Goal: Task Accomplishment & Management: Use online tool/utility

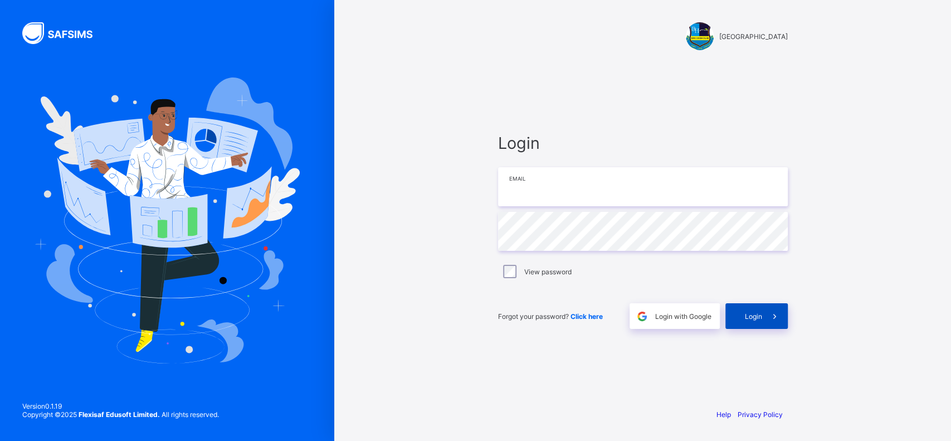
type input "**********"
click at [742, 324] on div "Login" at bounding box center [756, 316] width 62 height 26
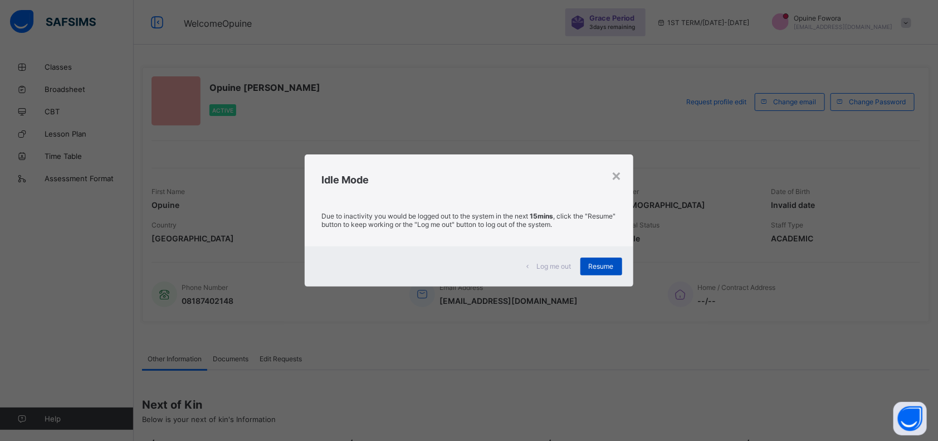
click at [604, 258] on div "Resume" at bounding box center [601, 266] width 42 height 18
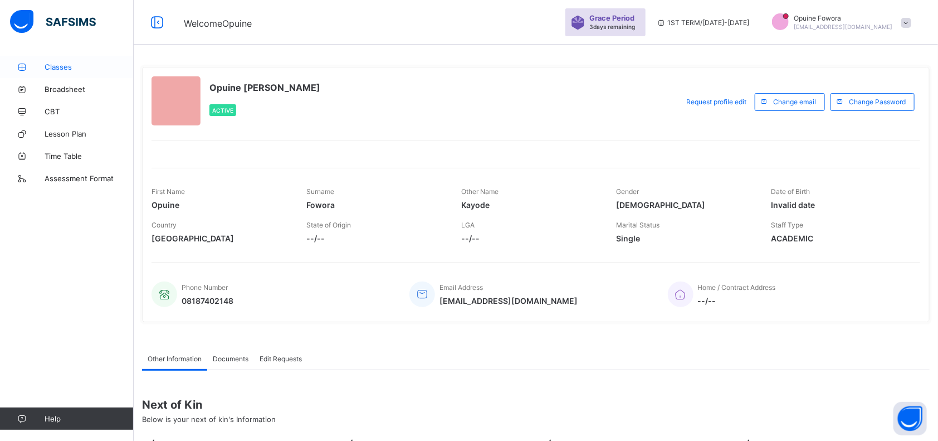
click at [63, 64] on span "Classes" at bounding box center [89, 66] width 89 height 9
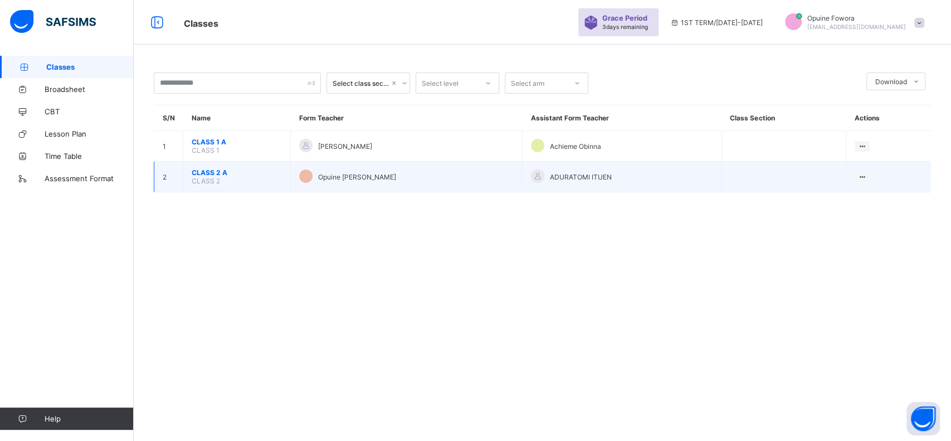
click at [198, 168] on span "CLASS 2 A" at bounding box center [237, 172] width 90 height 8
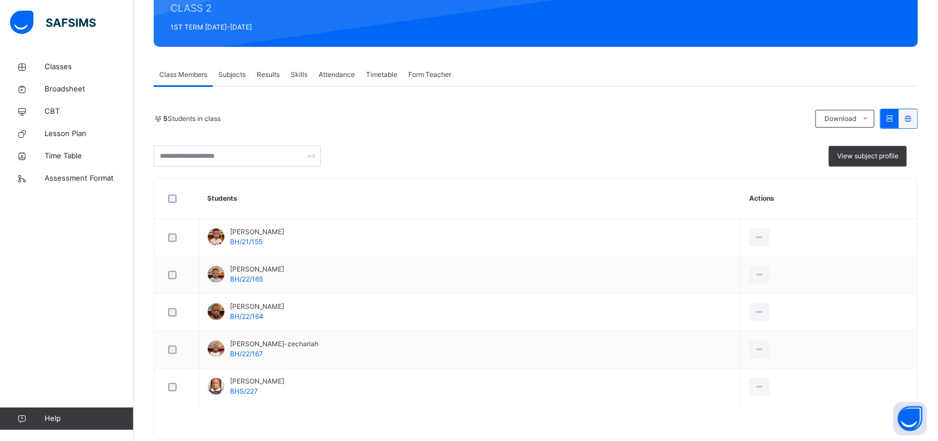
scroll to position [145, 0]
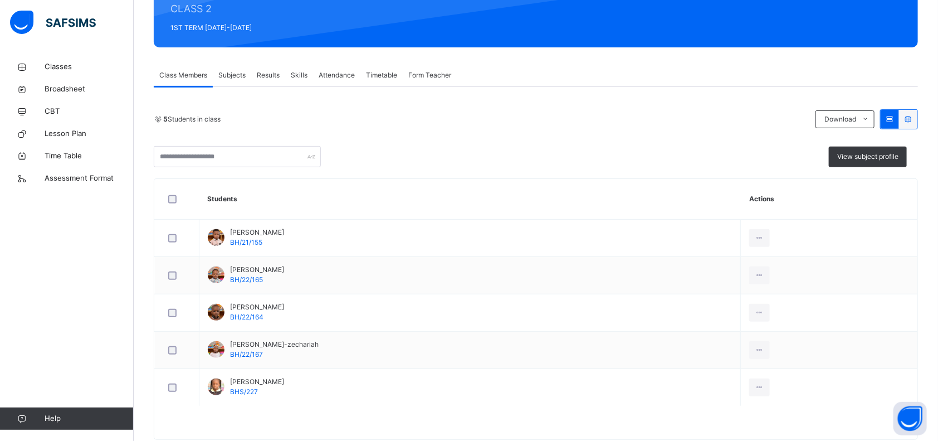
click at [238, 70] on span "Subjects" at bounding box center [231, 75] width 27 height 10
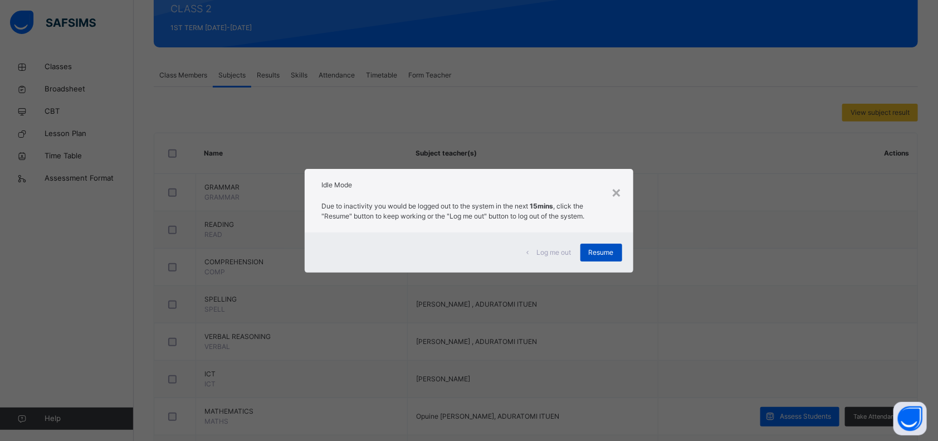
click at [608, 250] on span "Resume" at bounding box center [601, 252] width 25 height 10
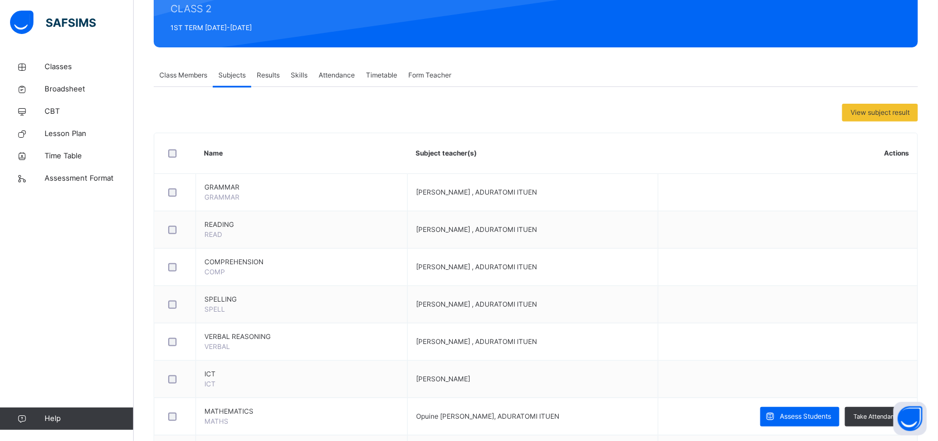
click at [347, 73] on span "Attendance" at bounding box center [337, 75] width 36 height 10
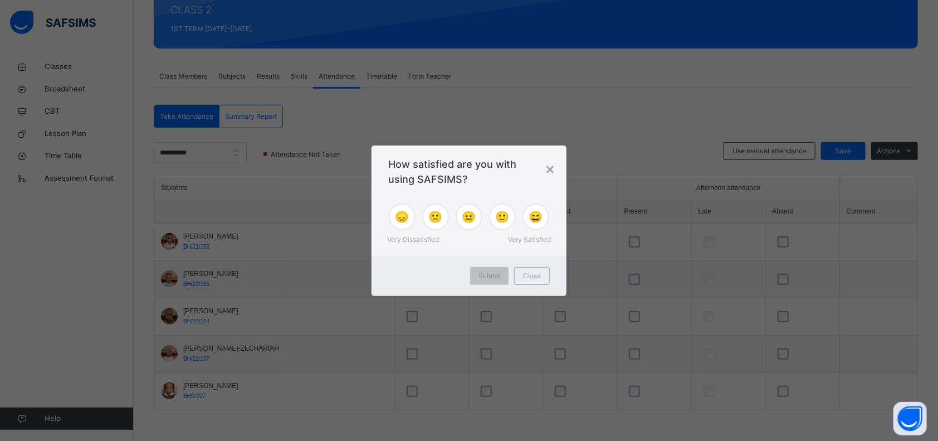
scroll to position [143, 0]
click at [550, 169] on div "×" at bounding box center [550, 168] width 11 height 23
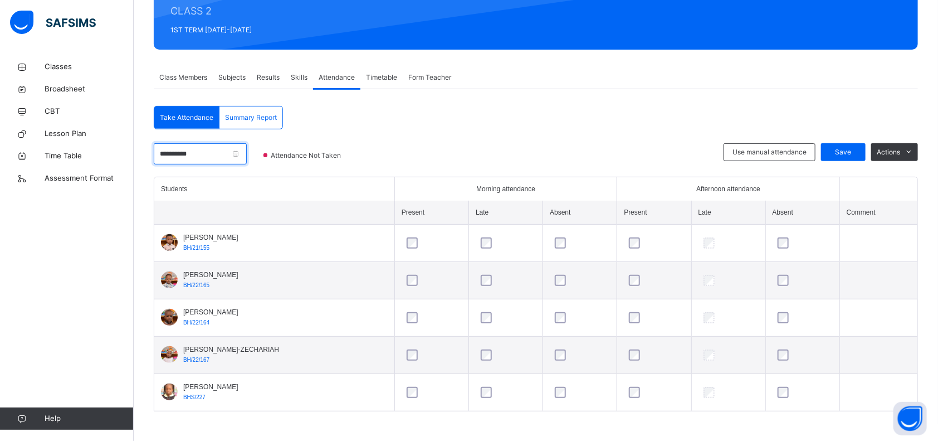
click at [241, 163] on input "**********" at bounding box center [200, 153] width 93 height 21
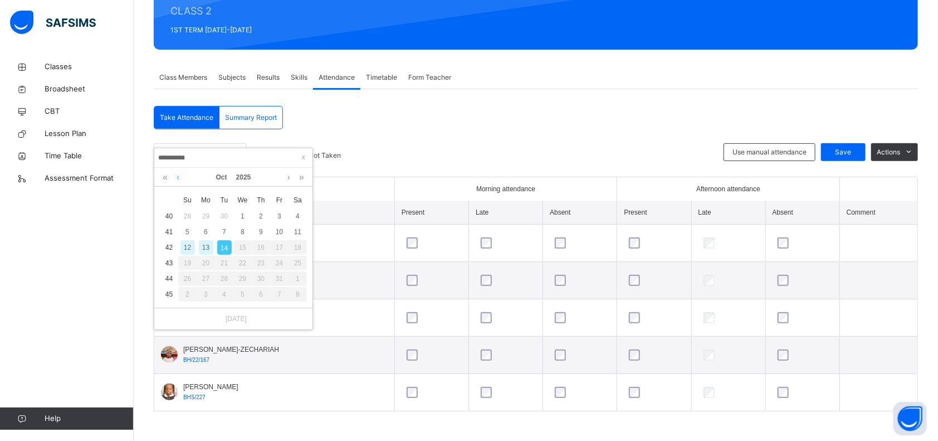
click at [176, 175] on link at bounding box center [178, 177] width 8 height 19
click at [208, 247] on div "15" at bounding box center [206, 247] width 14 height 14
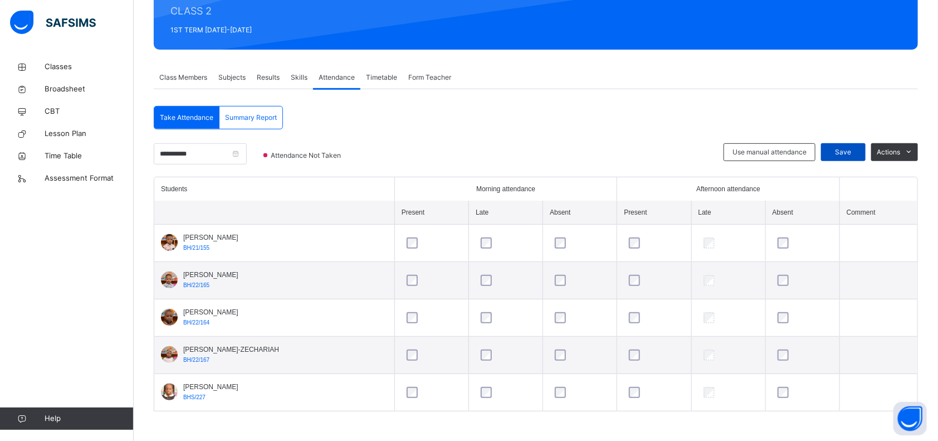
click at [847, 144] on div "Save" at bounding box center [843, 152] width 45 height 18
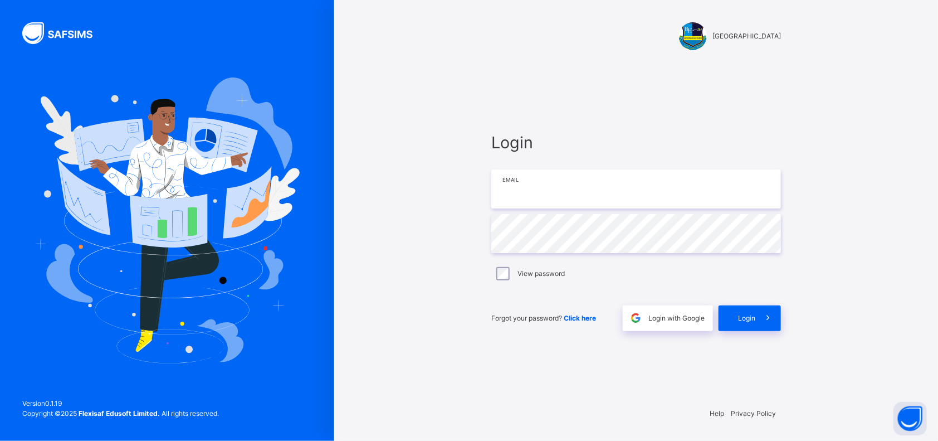
type input "**********"
